Goal: Find contact information: Find contact information

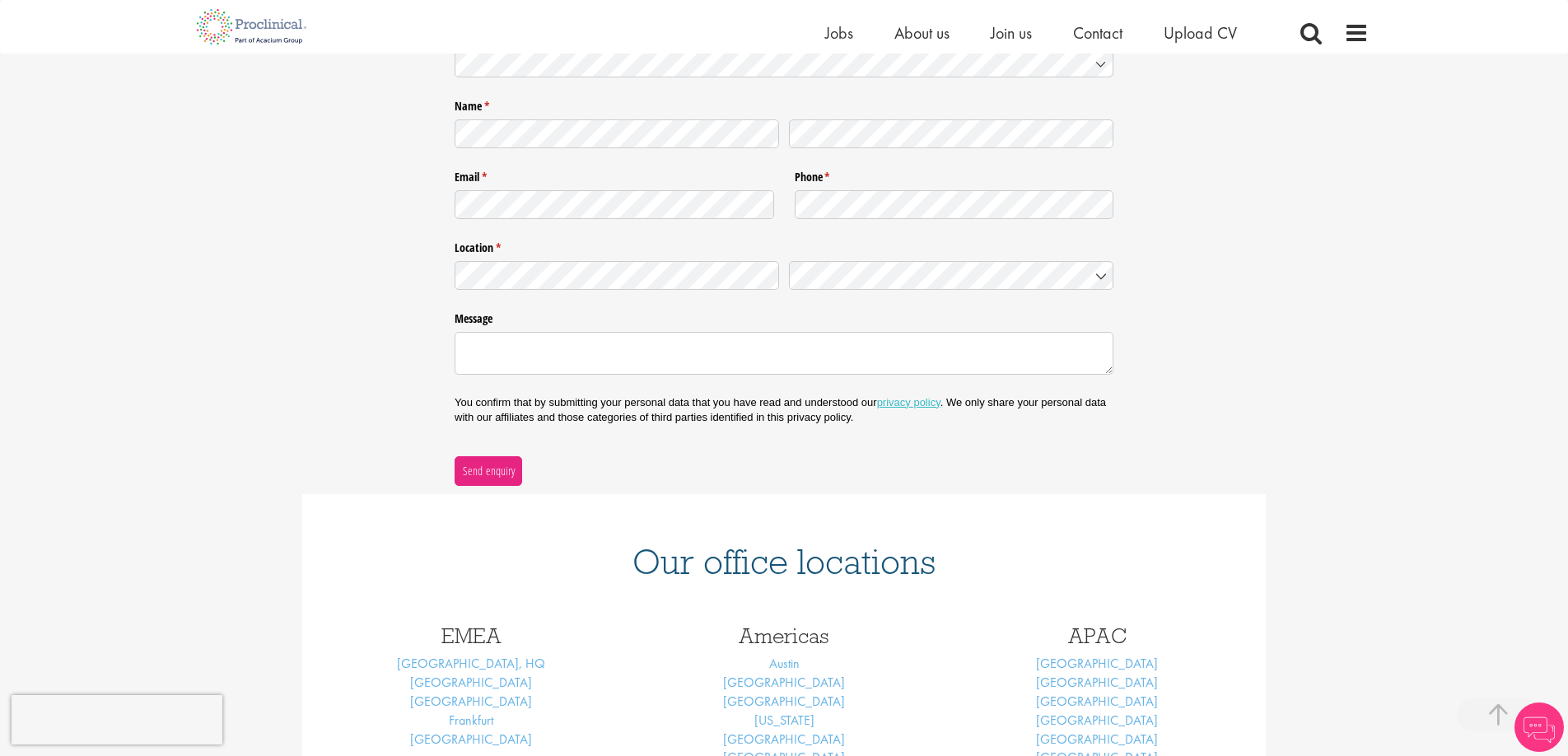
scroll to position [539, 0]
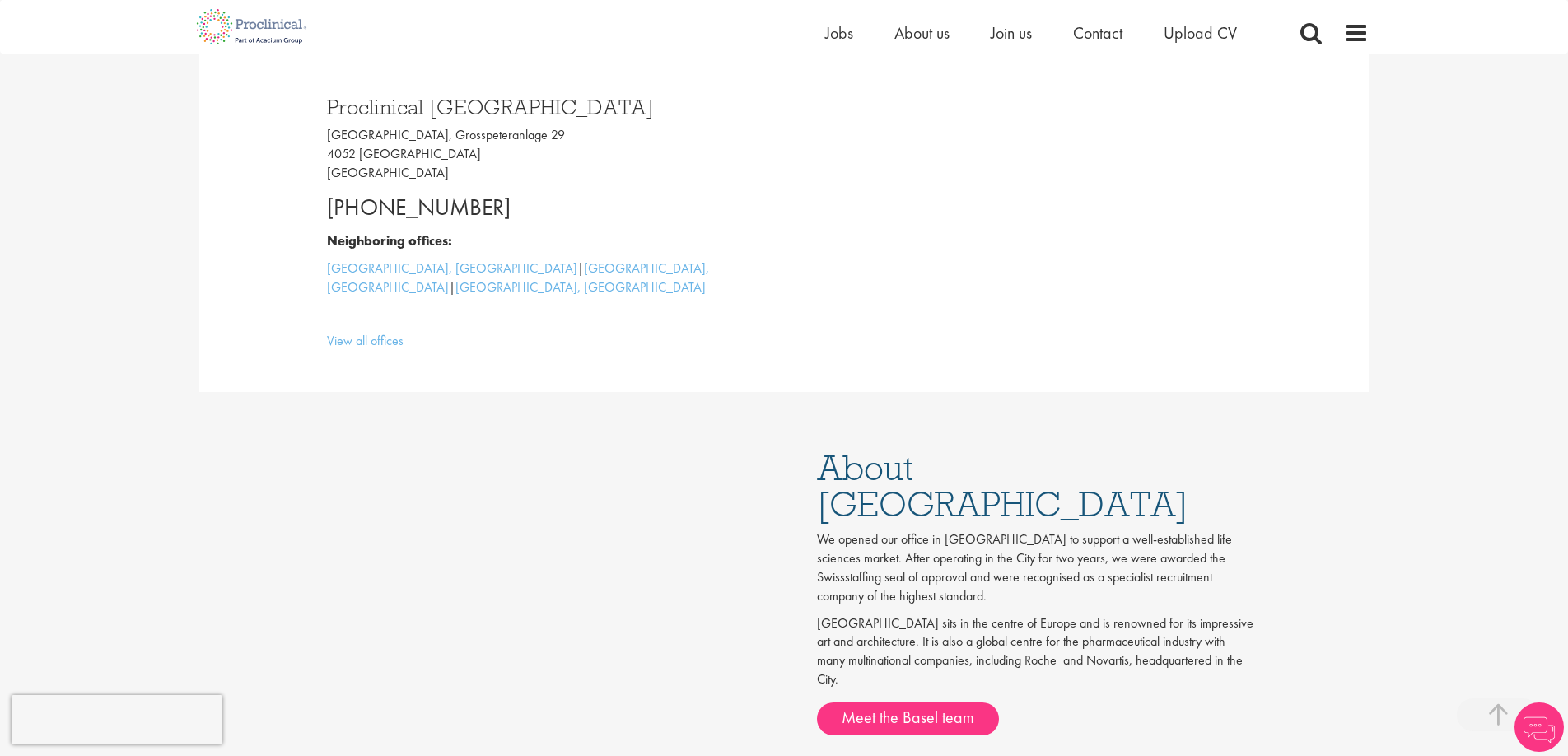
scroll to position [464, 0]
click at [333, 205] on p "[PHONE_NUMBER]" at bounding box center [549, 211] width 445 height 33
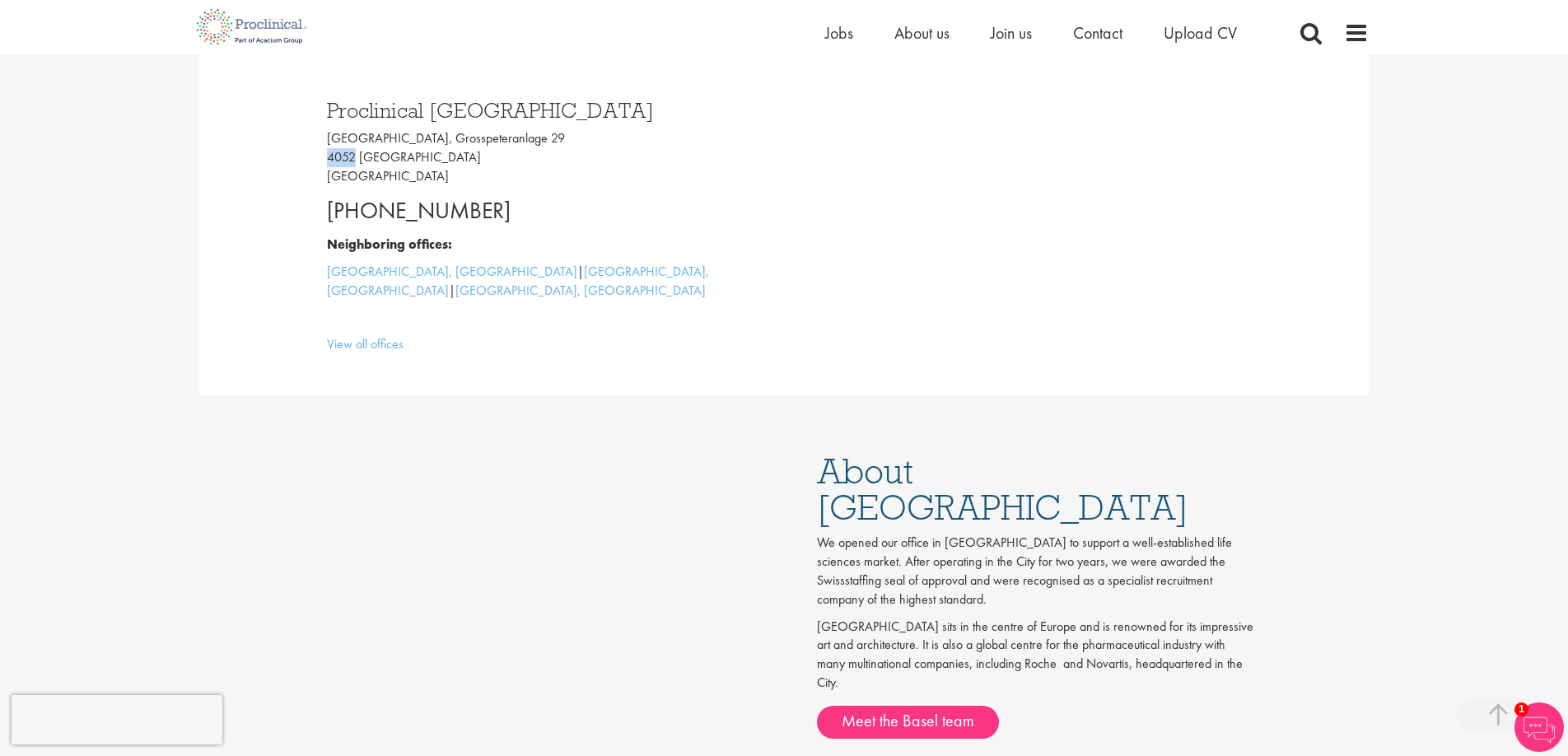
drag, startPoint x: 329, startPoint y: 156, endPoint x: 356, endPoint y: 156, distance: 27.0
click at [356, 156] on p "[GEOGRAPHIC_DATA], [STREET_ADDRESS]" at bounding box center [549, 158] width 445 height 57
copy p "4052"
